Goal: Task Accomplishment & Management: Manage account settings

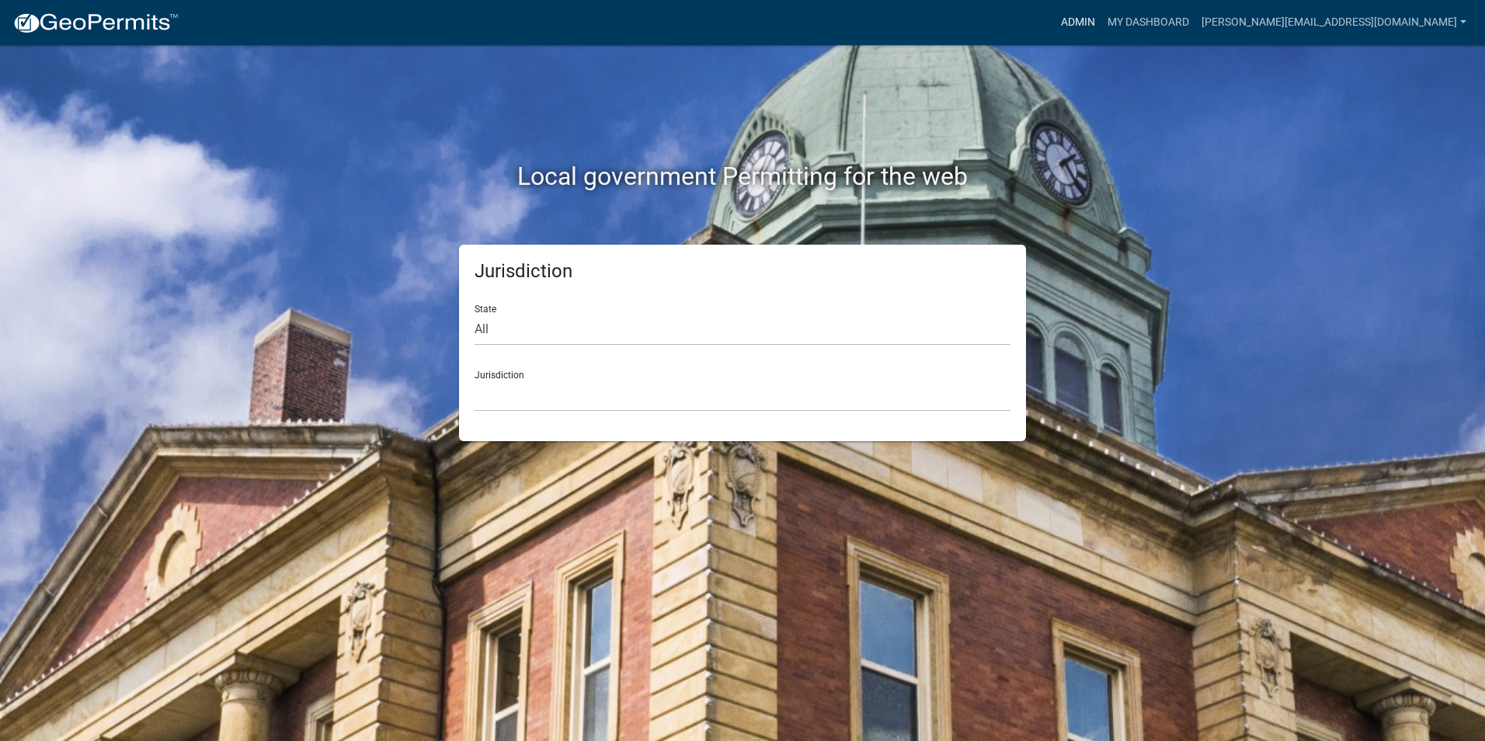
click at [1102, 20] on link "Admin" at bounding box center [1078, 23] width 47 height 30
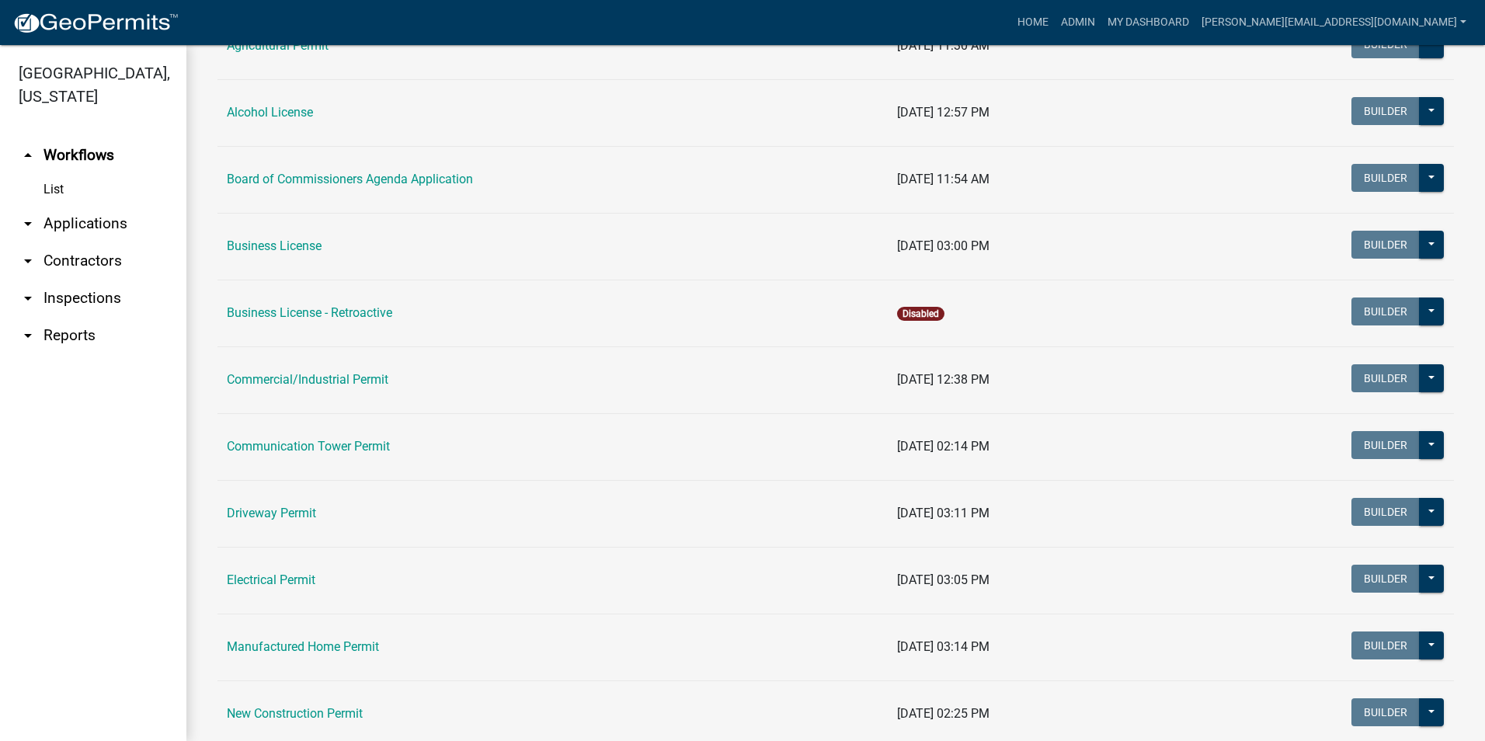
scroll to position [388, 0]
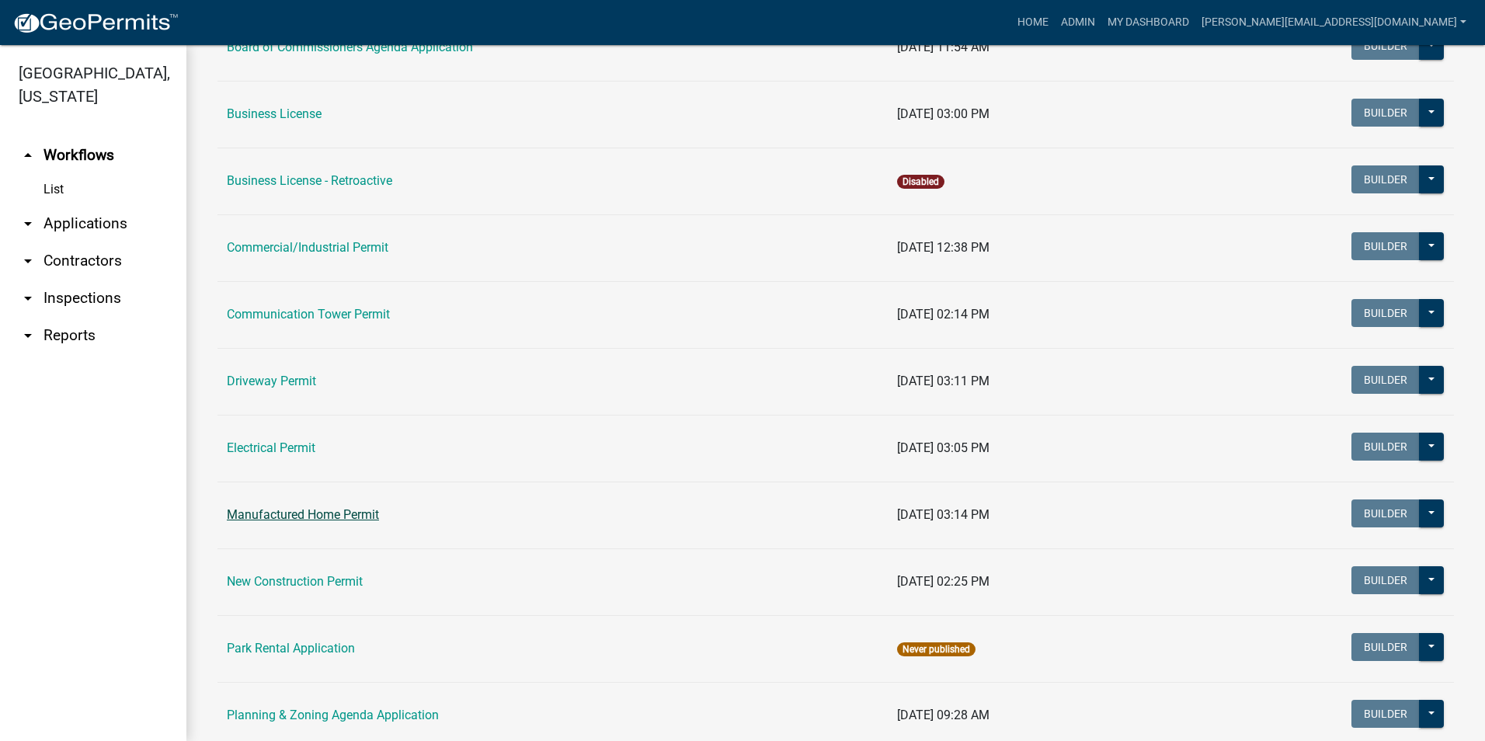
click at [352, 518] on link "Manufactured Home Permit" at bounding box center [303, 514] width 152 height 15
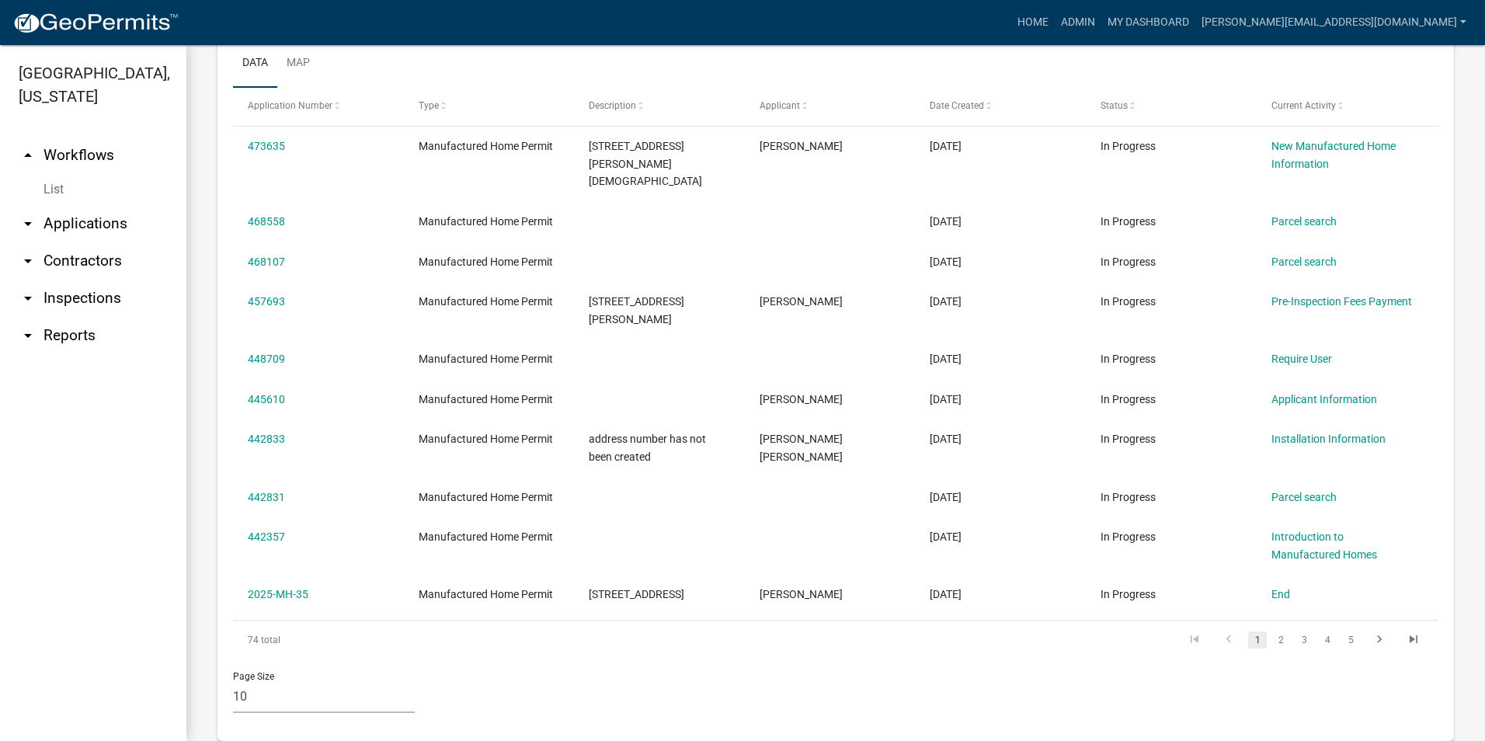
scroll to position [684, 0]
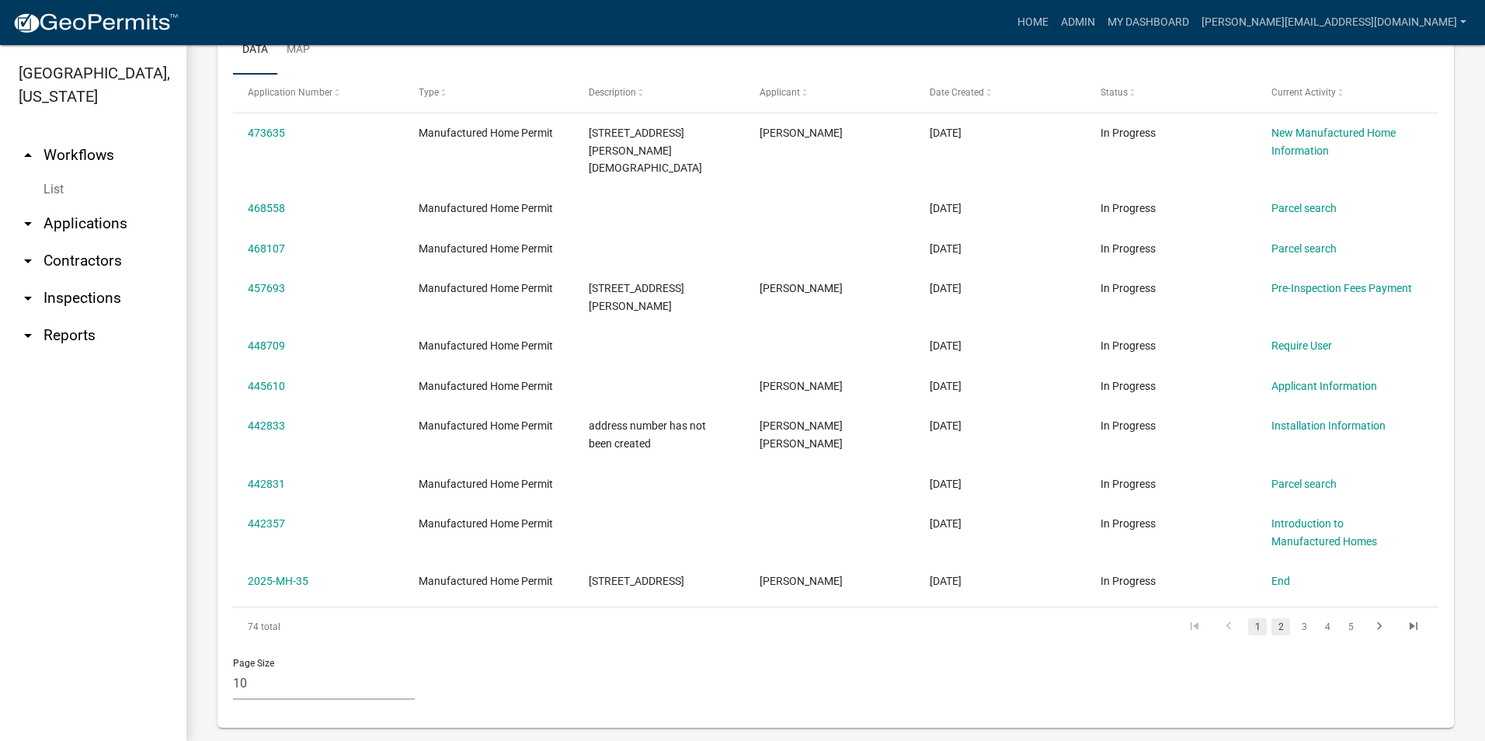
click at [1272, 618] on link "2" at bounding box center [1281, 626] width 19 height 17
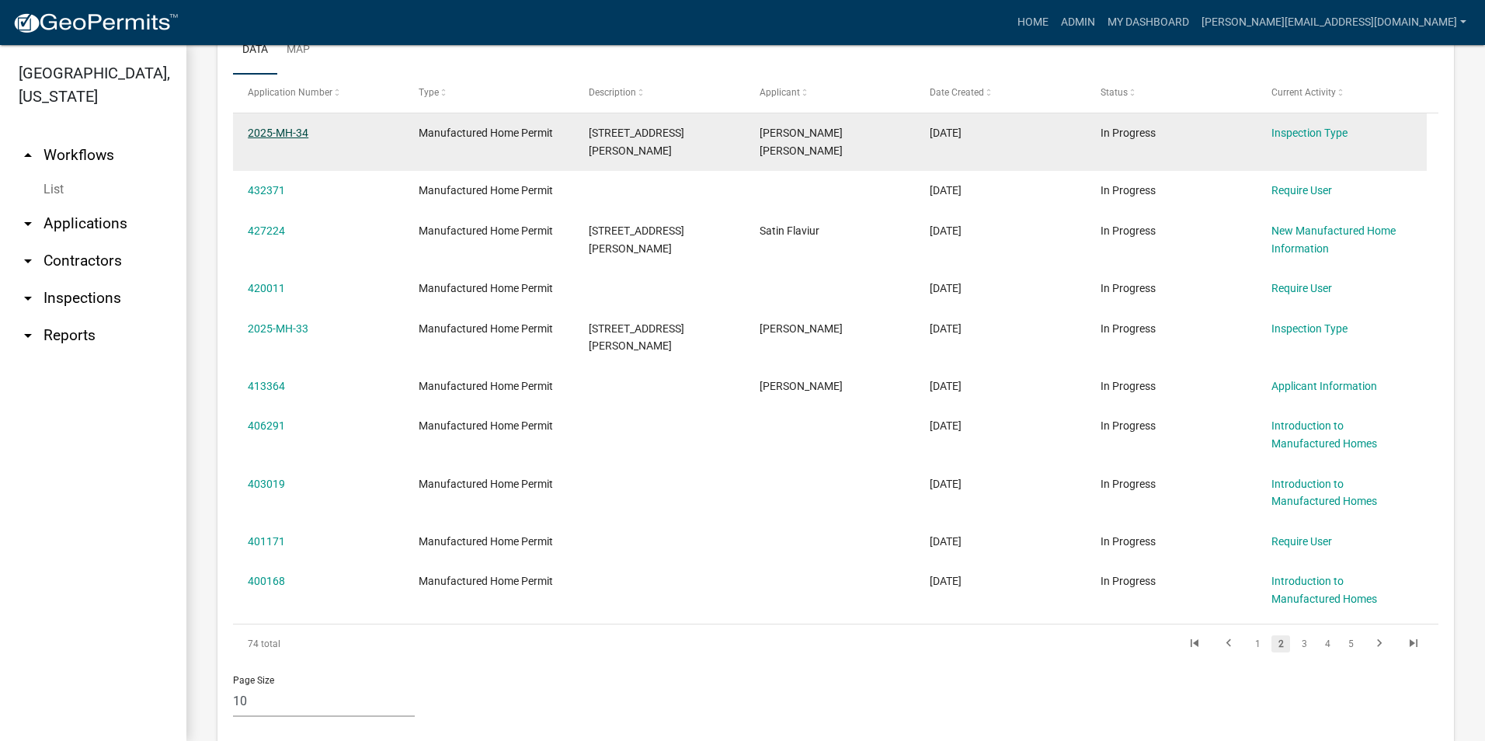
click at [300, 134] on link "2025-MH-34" at bounding box center [278, 133] width 61 height 12
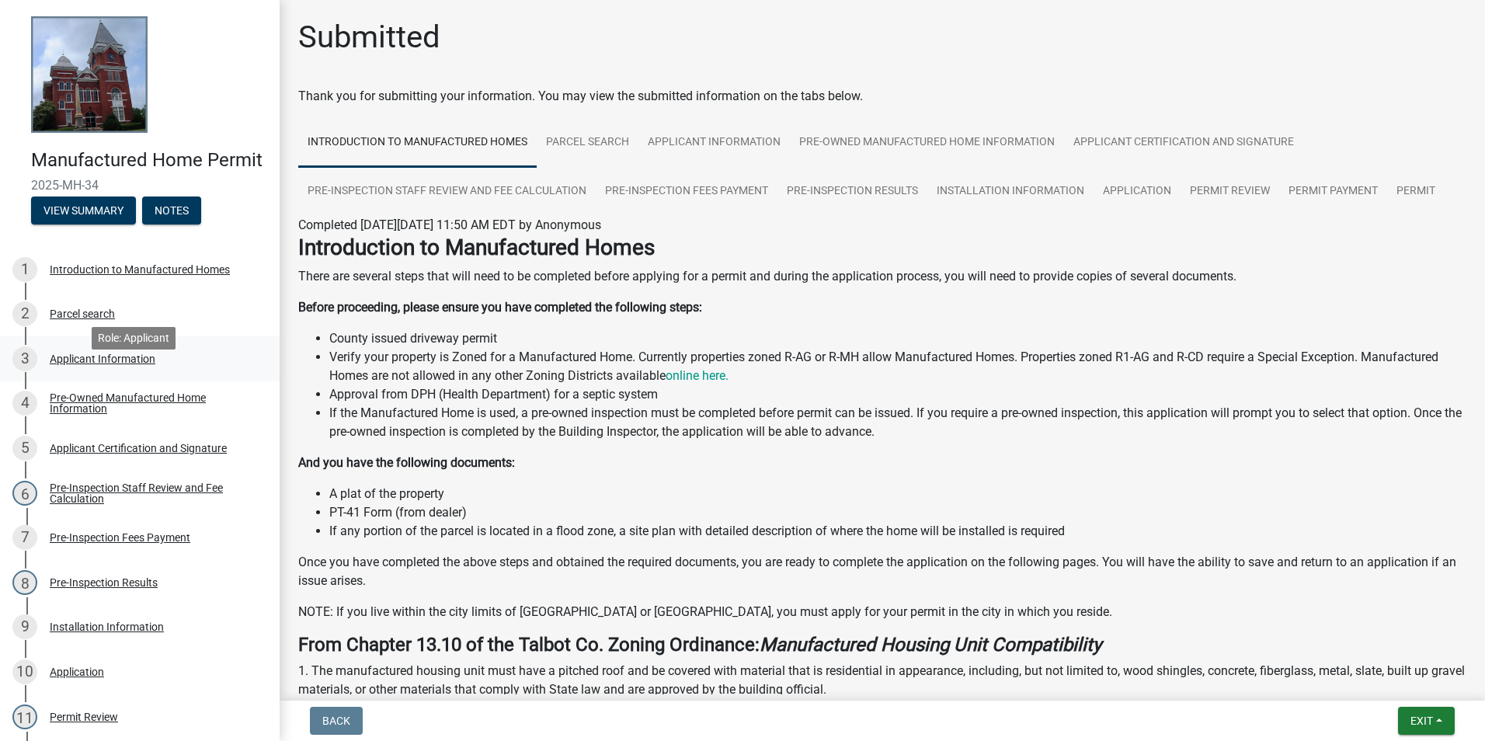
click at [130, 364] on div "Applicant Information" at bounding box center [103, 358] width 106 height 11
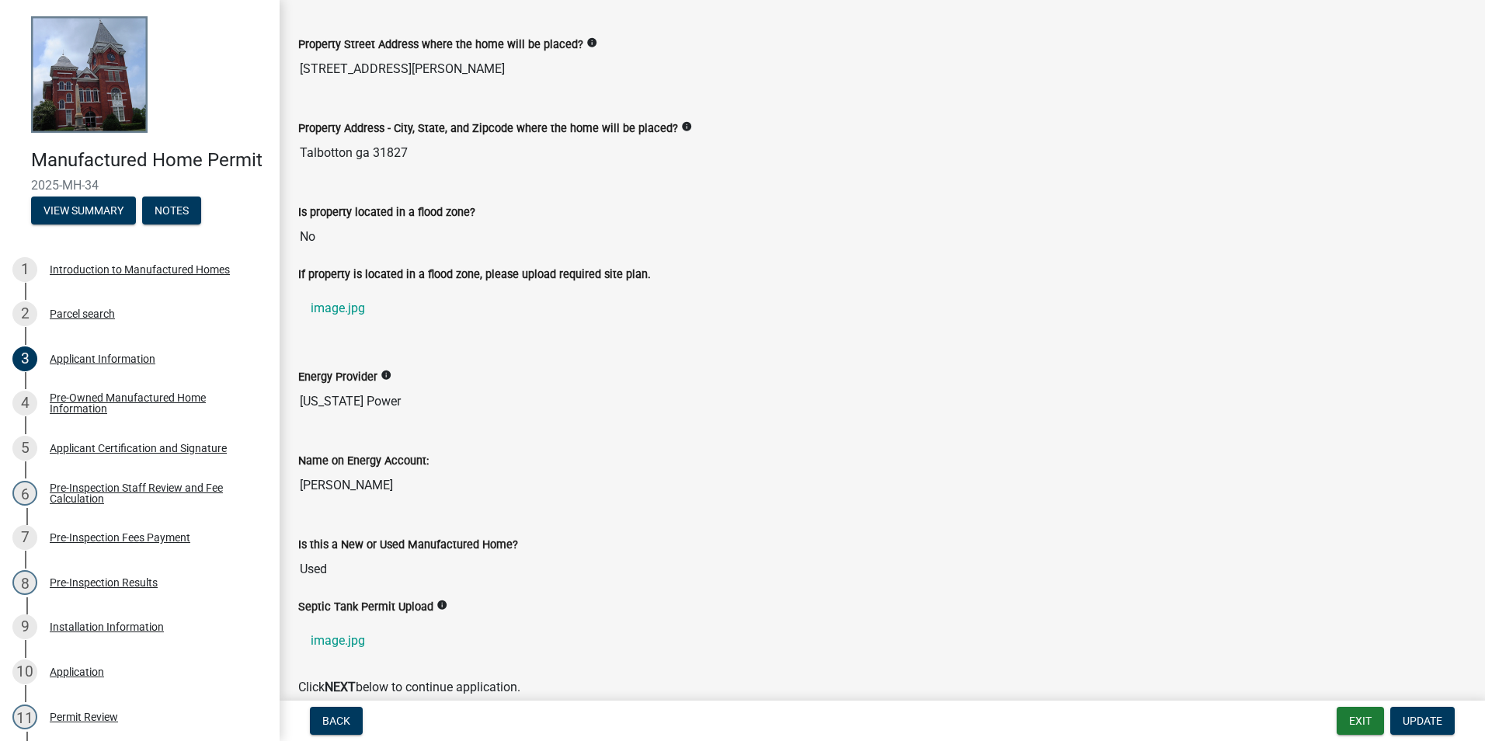
scroll to position [929, 0]
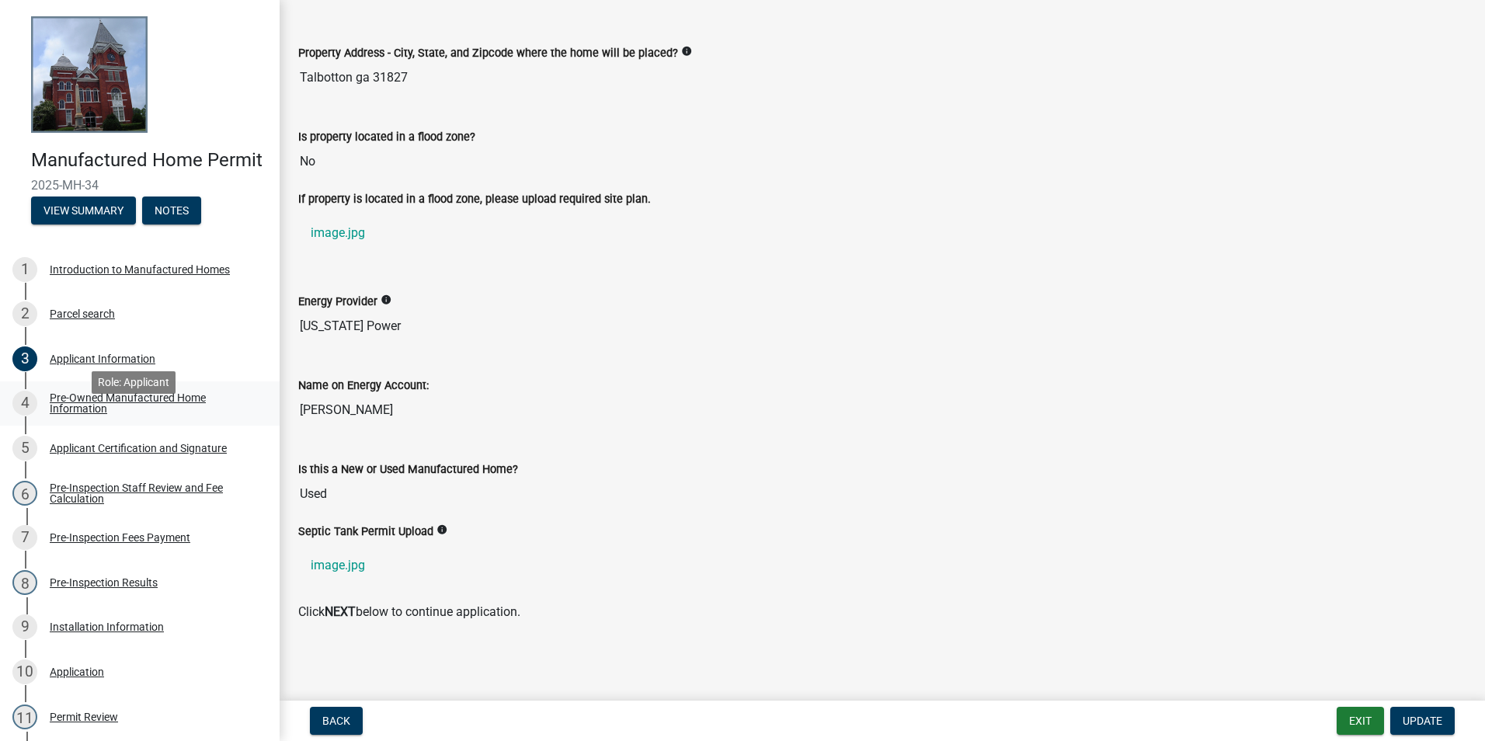
click at [75, 414] on div "Pre-Owned Manufactured Home Information" at bounding box center [152, 403] width 205 height 22
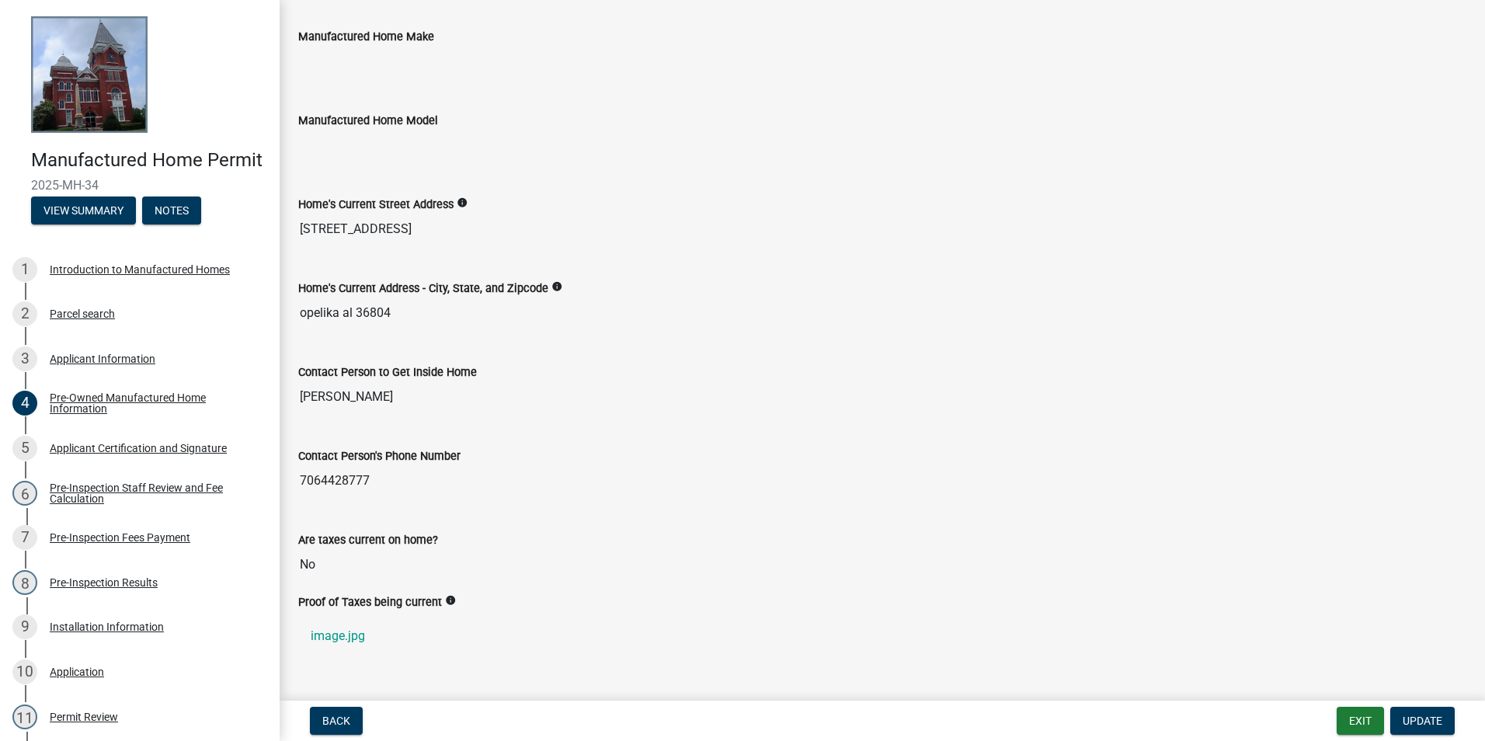
scroll to position [412, 0]
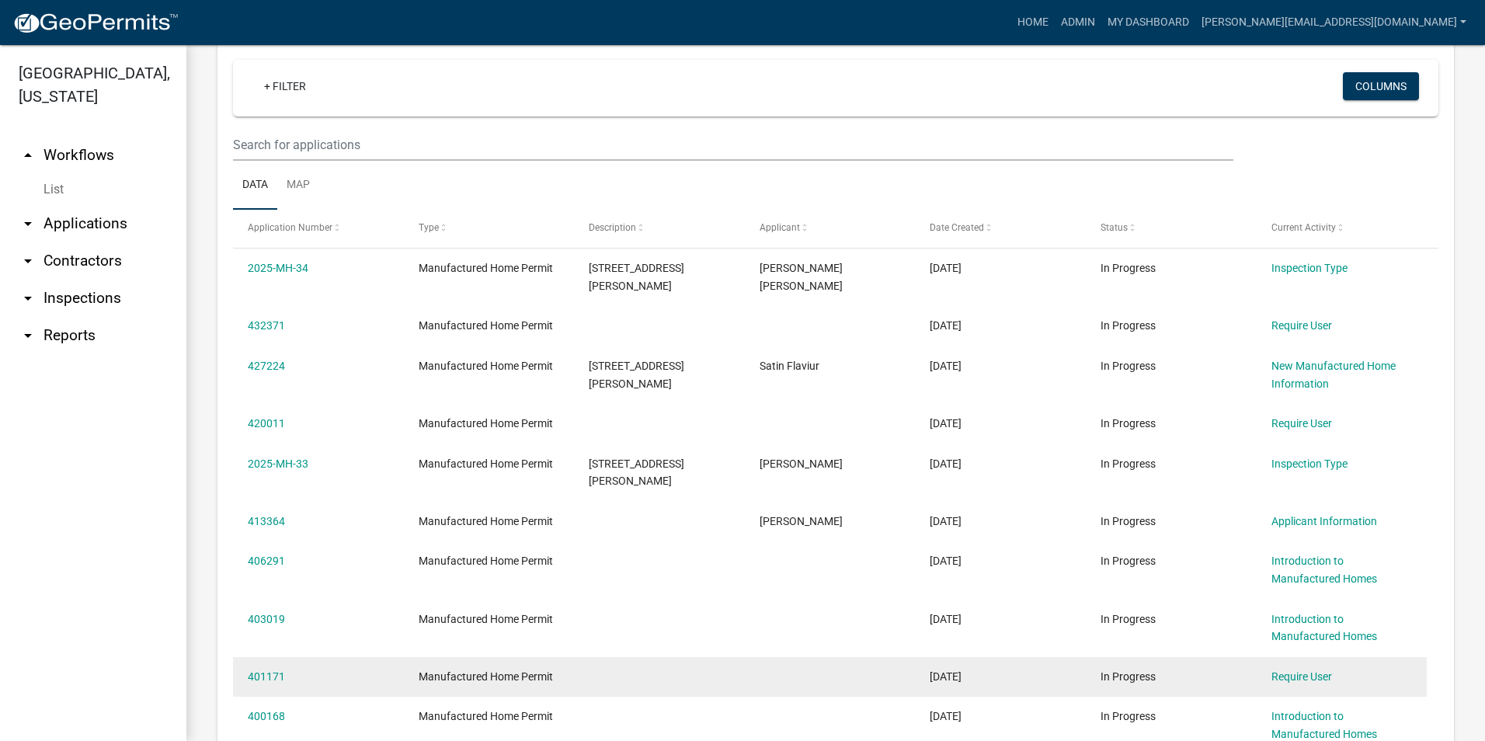
scroll to position [684, 0]
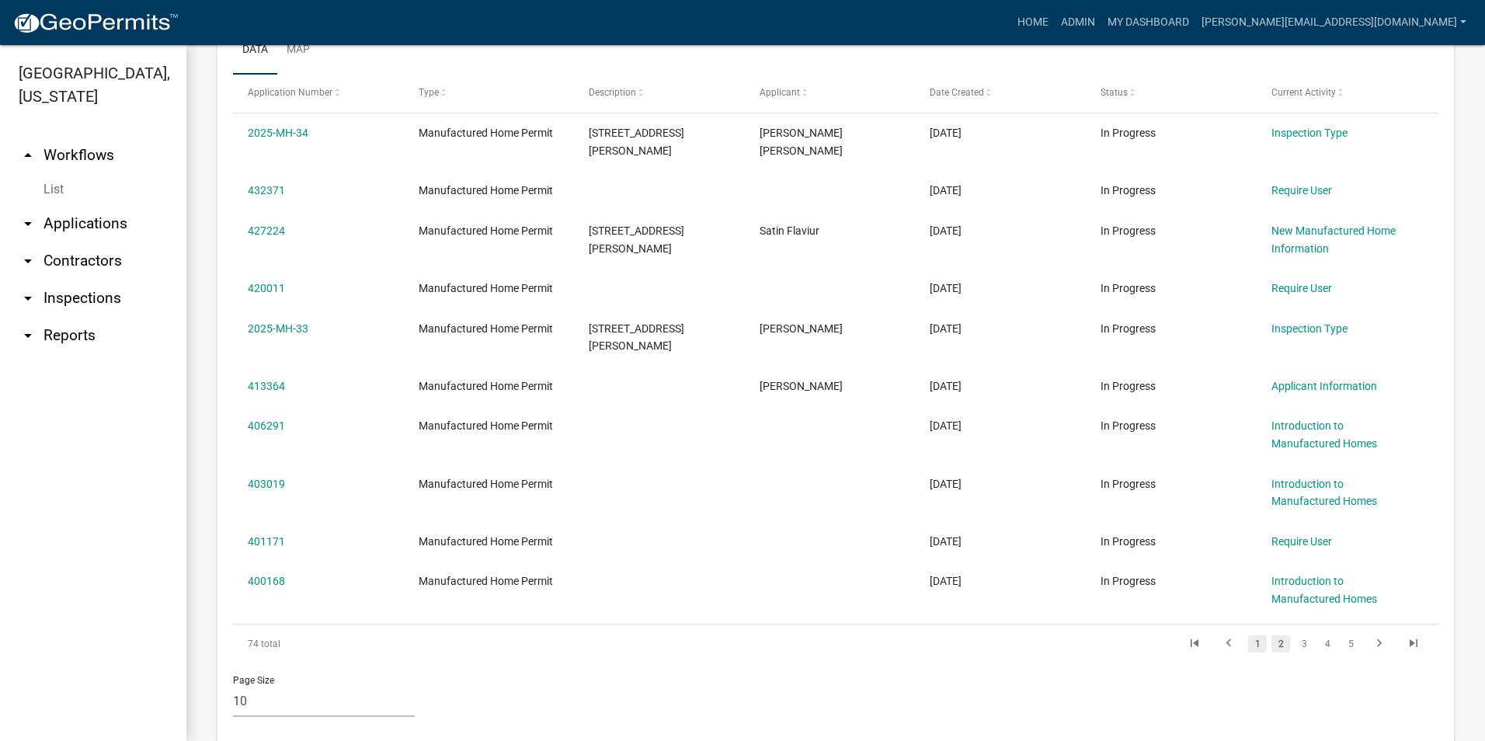
click at [1249, 636] on link "1" at bounding box center [1257, 644] width 19 height 17
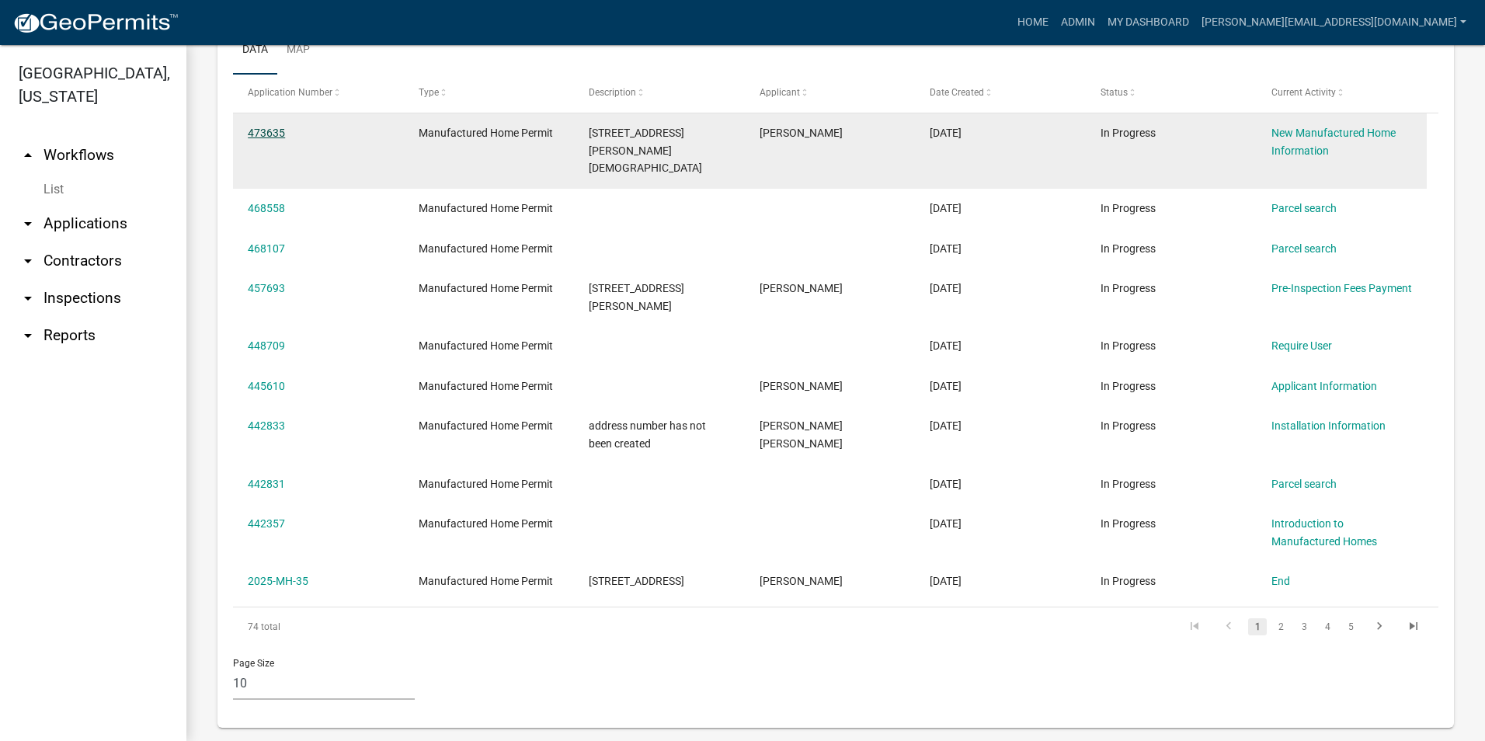
click at [268, 128] on link "473635" at bounding box center [266, 133] width 37 height 12
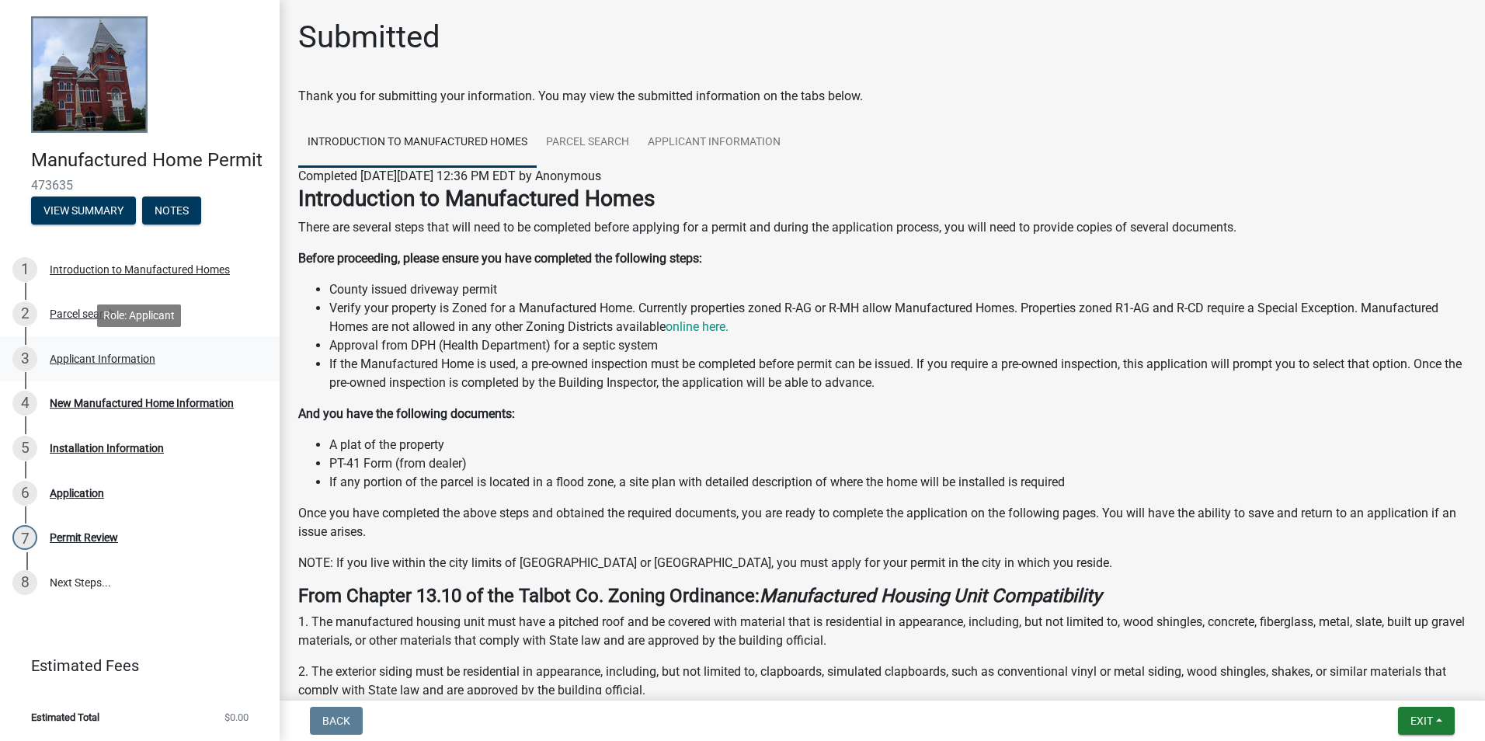
click at [78, 355] on div "Applicant Information" at bounding box center [103, 358] width 106 height 11
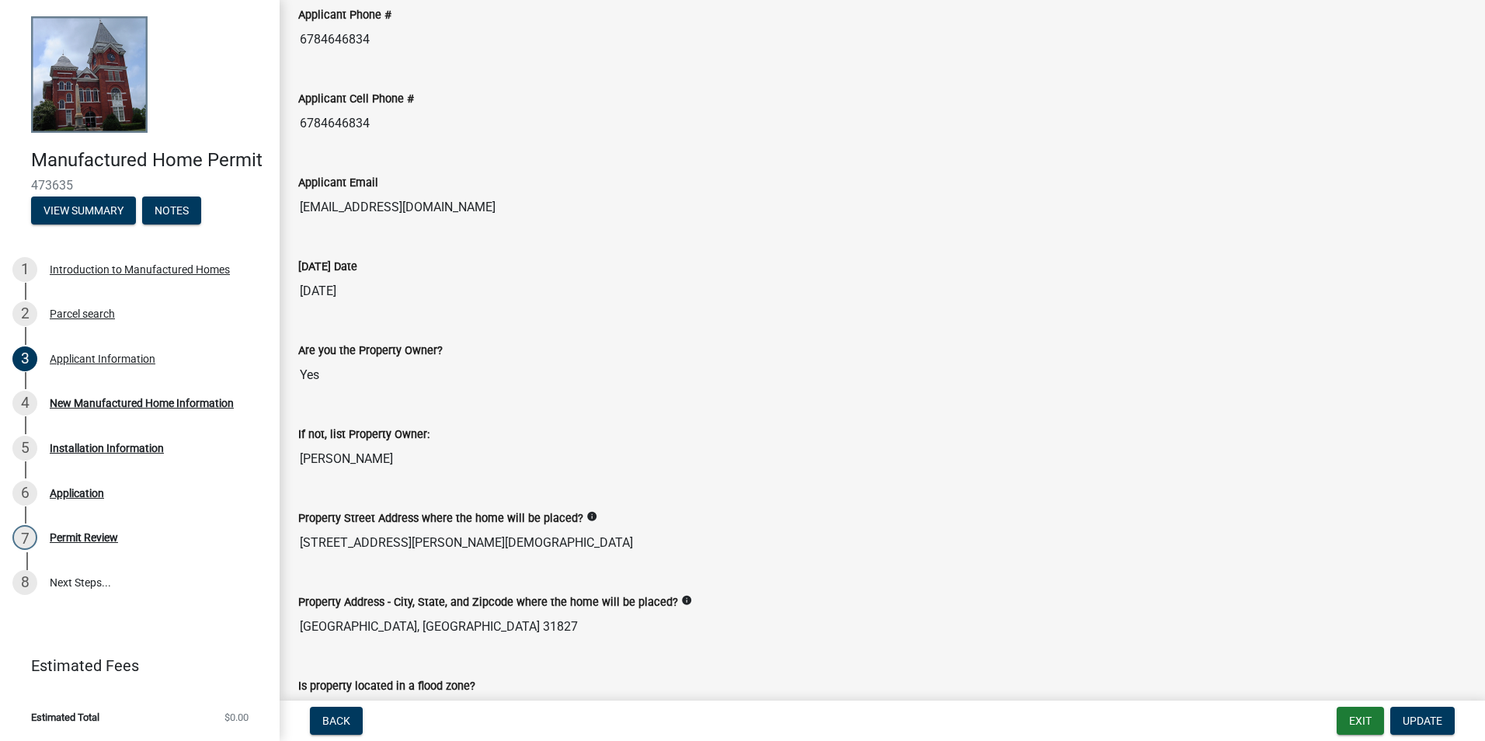
scroll to position [622, 0]
